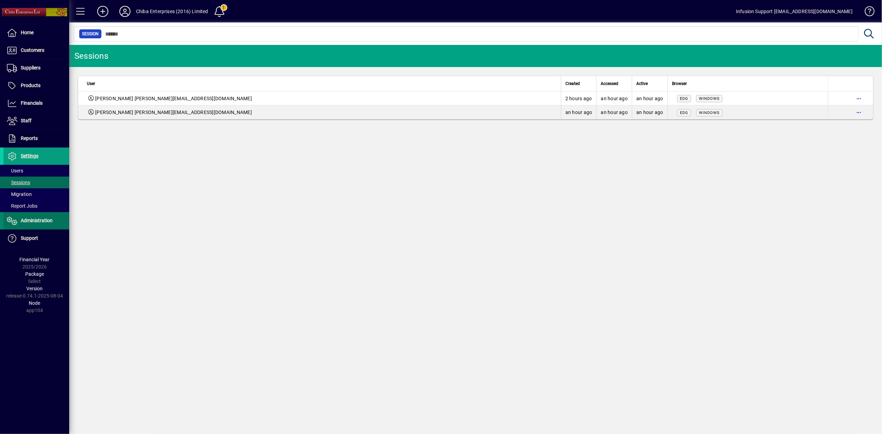
click at [18, 216] on span at bounding box center [36, 221] width 66 height 17
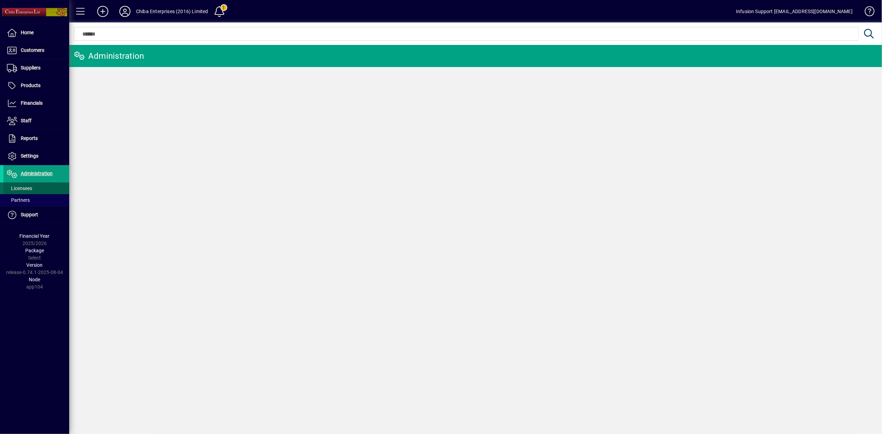
click at [25, 191] on span "Licensees" at bounding box center [19, 189] width 25 height 6
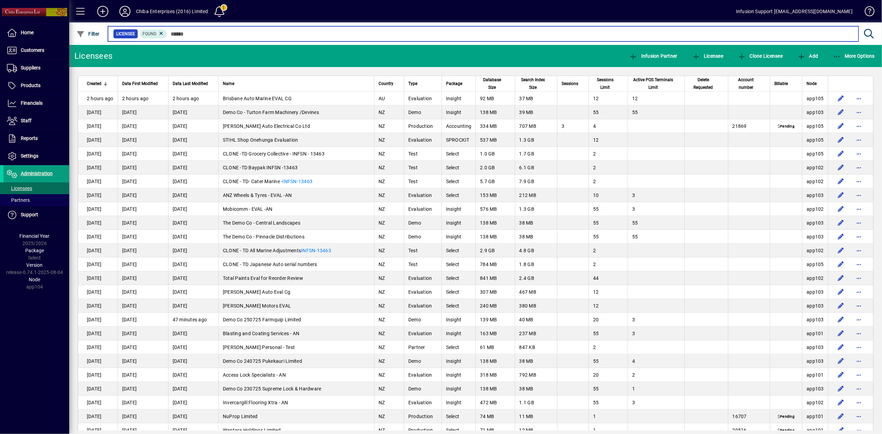
click at [204, 38] on input "text" at bounding box center [509, 34] width 685 height 10
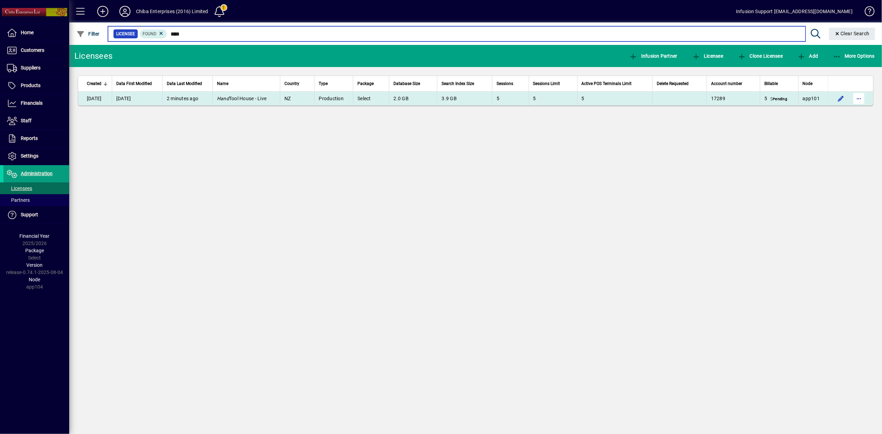
type input "****"
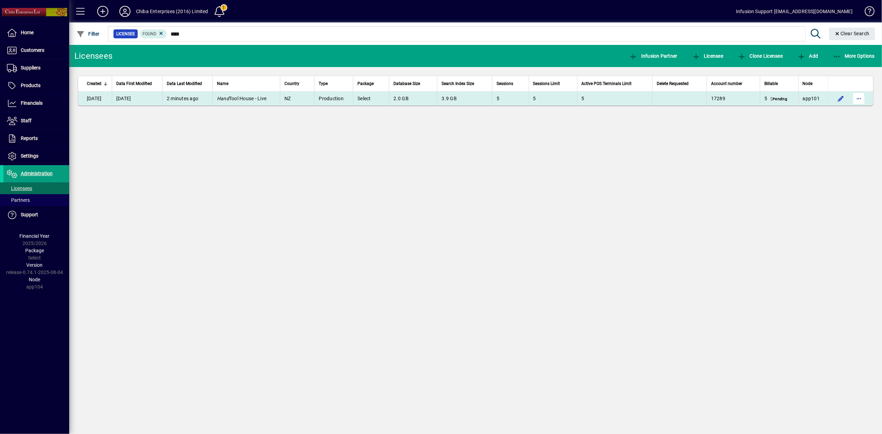
click at [863, 98] on span "button" at bounding box center [858, 98] width 17 height 17
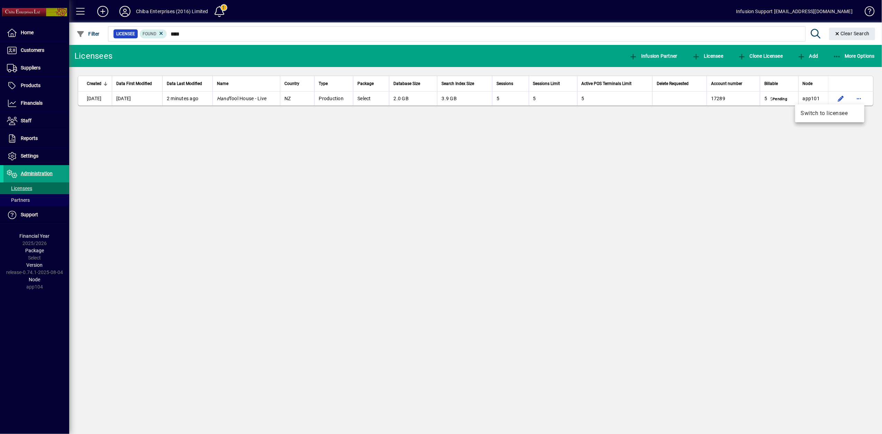
click at [838, 111] on span "Switch to licensee" at bounding box center [829, 113] width 58 height 8
